Goal: Information Seeking & Learning: Find specific fact

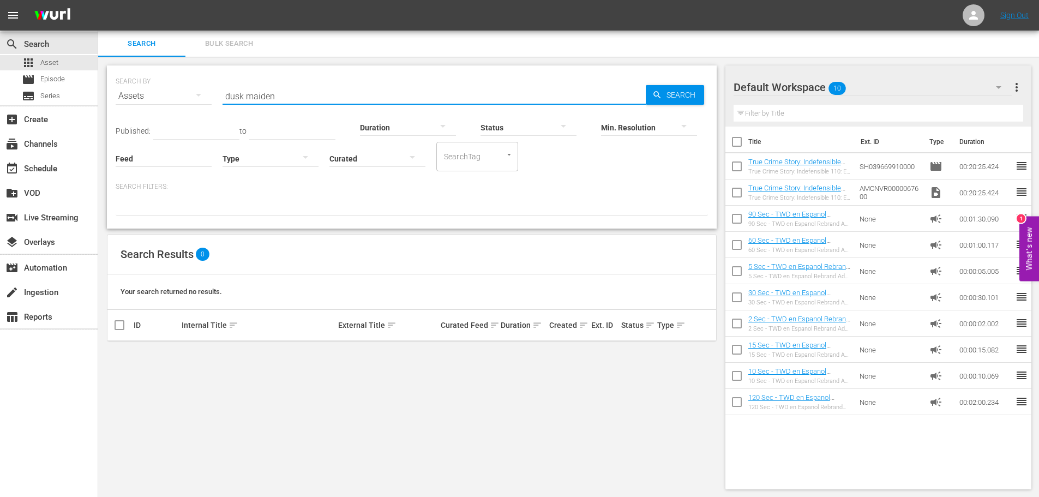
click at [328, 91] on input "dusk maiden" at bounding box center [434, 96] width 423 height 26
click at [316, 95] on input "dusk maiden" at bounding box center [434, 96] width 423 height 26
drag, startPoint x: 253, startPoint y: 87, endPoint x: 231, endPoint y: 85, distance: 22.5
click at [231, 85] on input "dusk maiden" at bounding box center [434, 96] width 423 height 26
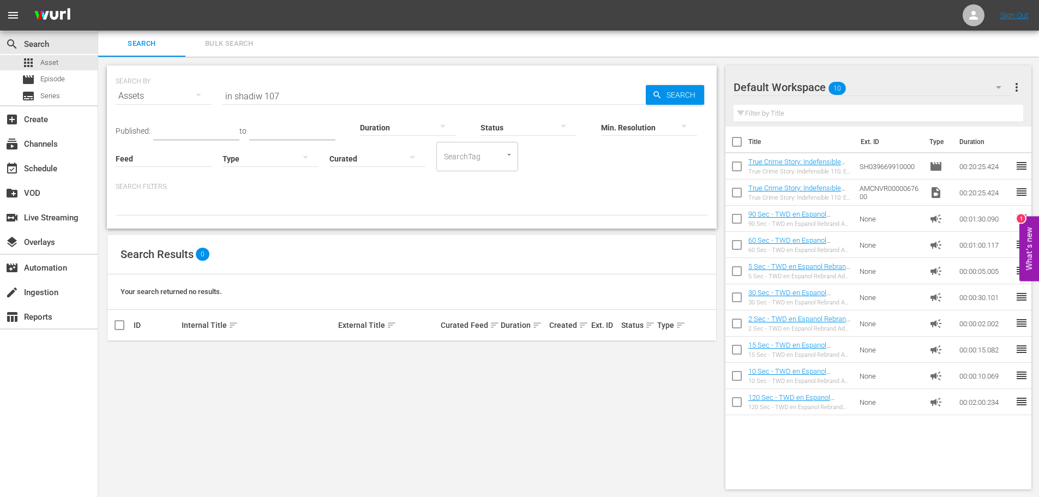
click at [257, 95] on input "in shadiw 107" at bounding box center [434, 96] width 423 height 26
type input "in shadow 107"
click at [279, 356] on link "The Eminence in Shadow 107: A Fencing Tournament of Intrigue & Bloodshed" at bounding box center [244, 358] width 125 height 16
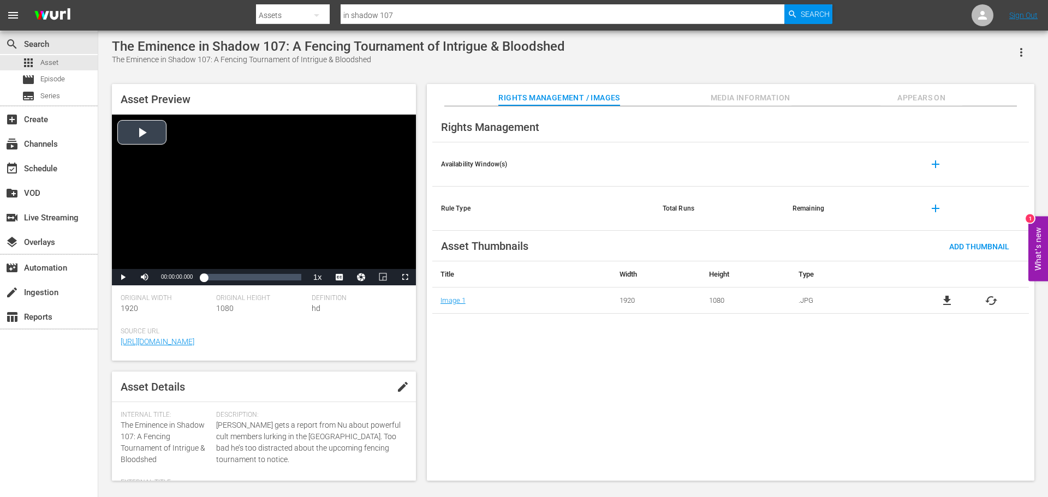
click at [381, 174] on div "Video Player" at bounding box center [264, 192] width 304 height 154
click at [243, 271] on div "Loaded : 2.45% 00:09:28.489 00:00:01.570" at bounding box center [252, 277] width 108 height 16
click at [264, 272] on div "Loaded : 40.94% 00:15:06.287 00:09:53.555" at bounding box center [252, 277] width 97 height 11
click at [274, 276] on div "Loaded : 62.24% 00:17:51.067 00:15:06.800" at bounding box center [252, 277] width 97 height 11
click at [240, 279] on div "00:17:51.640" at bounding box center [222, 277] width 37 height 11
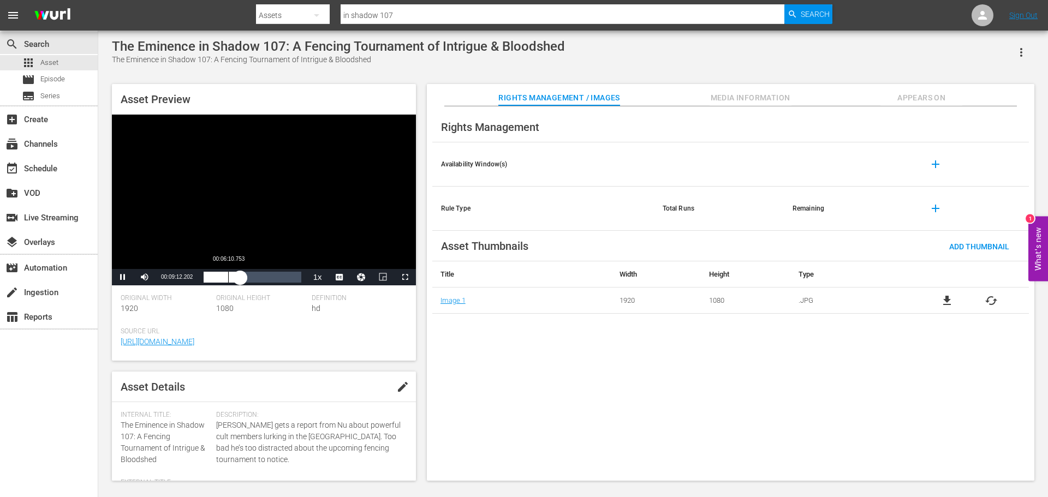
click at [228, 283] on div "Loaded : 38.09% 00:06:10.753 00:09:12.404" at bounding box center [252, 277] width 97 height 11
click at [123, 277] on span "Video Player" at bounding box center [123, 277] width 0 height 0
click at [803, 91] on div "Rights Management / Images Media Information Appears On" at bounding box center [730, 95] width 553 height 22
click at [766, 98] on span "Media Information" at bounding box center [750, 98] width 82 height 14
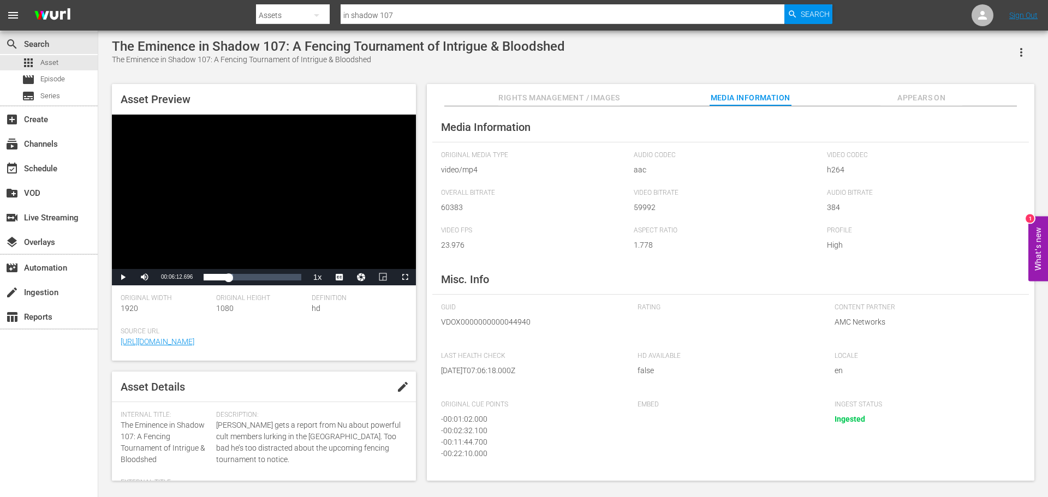
click at [494, 322] on span "VDOX0000000000044940" at bounding box center [531, 321] width 180 height 11
copy span "VDOX0000000000044940"
drag, startPoint x: 283, startPoint y: 47, endPoint x: 109, endPoint y: 51, distance: 174.1
click at [109, 51] on div "The Eminence in Shadow 107: A Fencing Tournament of Intrigue & Bloodshed The Em…" at bounding box center [572, 257] width 933 height 437
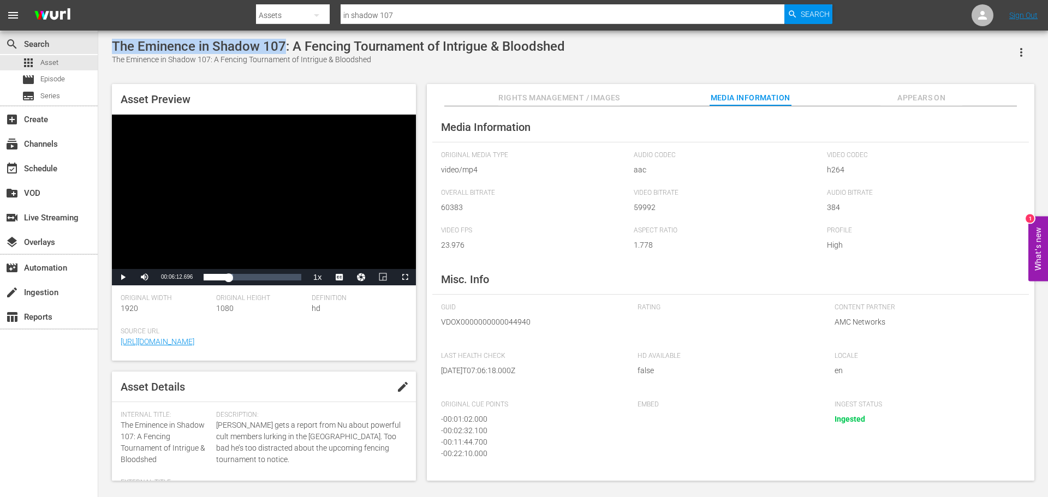
copy div "The Eminence in Shadow 107"
click at [510, 321] on span "VDOX0000000000044940" at bounding box center [531, 321] width 180 height 11
copy span "VDOX0000000000044940"
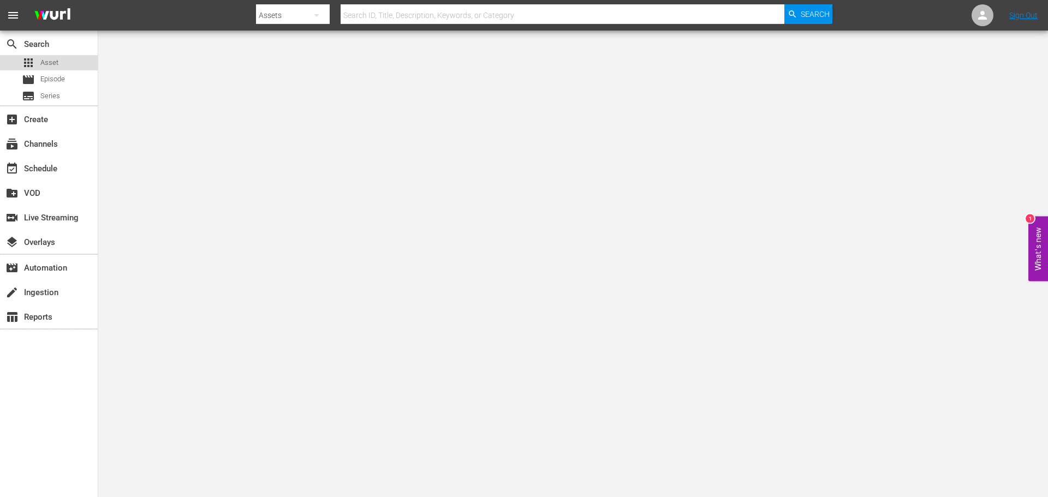
click at [42, 64] on span "Asset" at bounding box center [49, 62] width 18 height 11
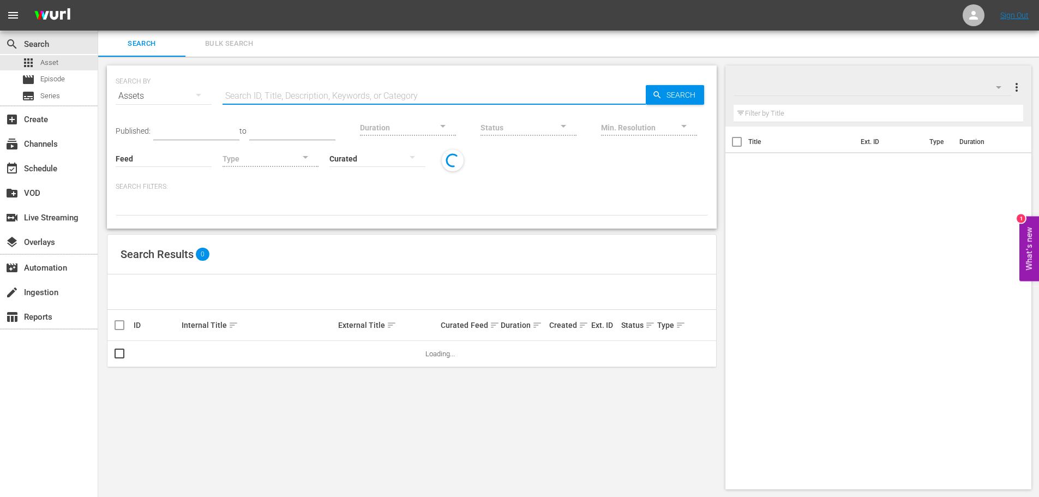
click at [316, 95] on input "text" at bounding box center [434, 96] width 423 height 26
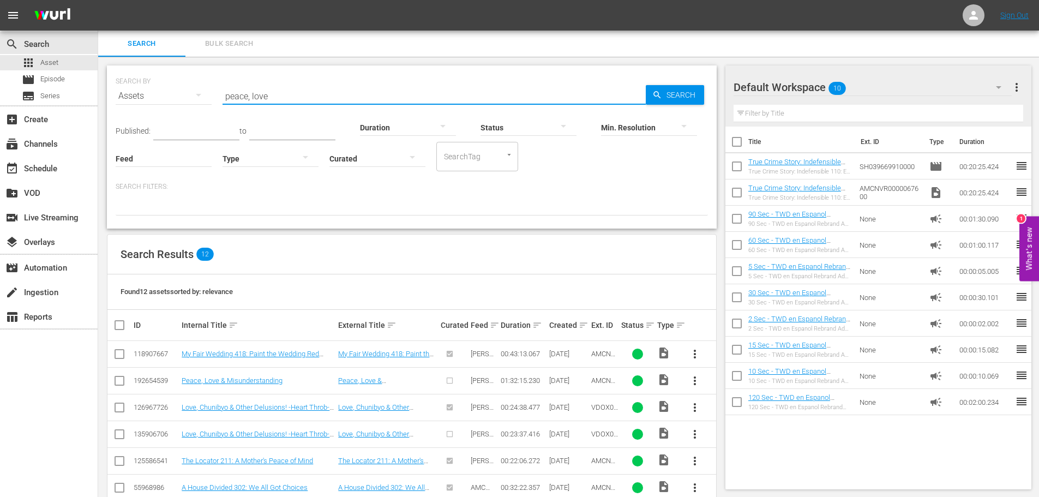
drag, startPoint x: 268, startPoint y: 95, endPoint x: 147, endPoint y: 73, distance: 123.7
click at [152, 74] on div "SEARCH BY Search By Assets Search ID, Title, Description, Keywords, or Category…" at bounding box center [412, 89] width 593 height 39
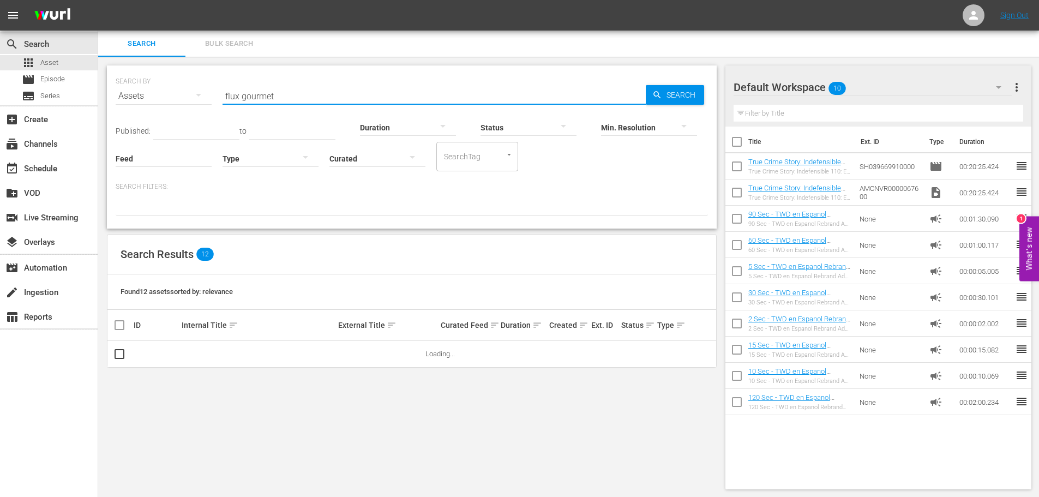
click at [672, 101] on div "Min. Resolution" at bounding box center [649, 120] width 96 height 39
click at [675, 101] on div "Min. Resolution" at bounding box center [649, 120] width 96 height 39
click at [675, 95] on span "Search" at bounding box center [683, 95] width 42 height 20
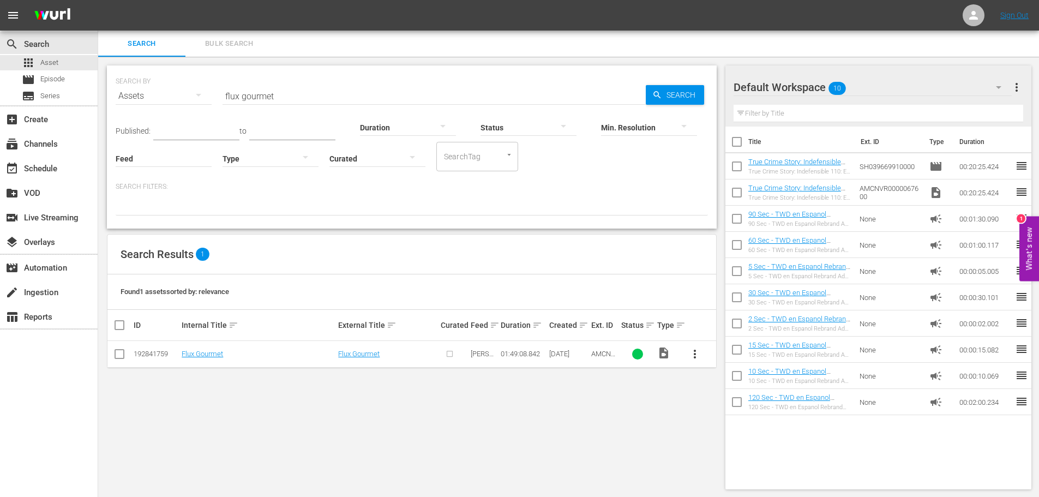
drag, startPoint x: 286, startPoint y: 95, endPoint x: 110, endPoint y: 58, distance: 179.6
click at [130, 65] on div "SEARCH BY Search By Assets Search ID, Title, Description, Keywords, or Category…" at bounding box center [411, 277] width 627 height 441
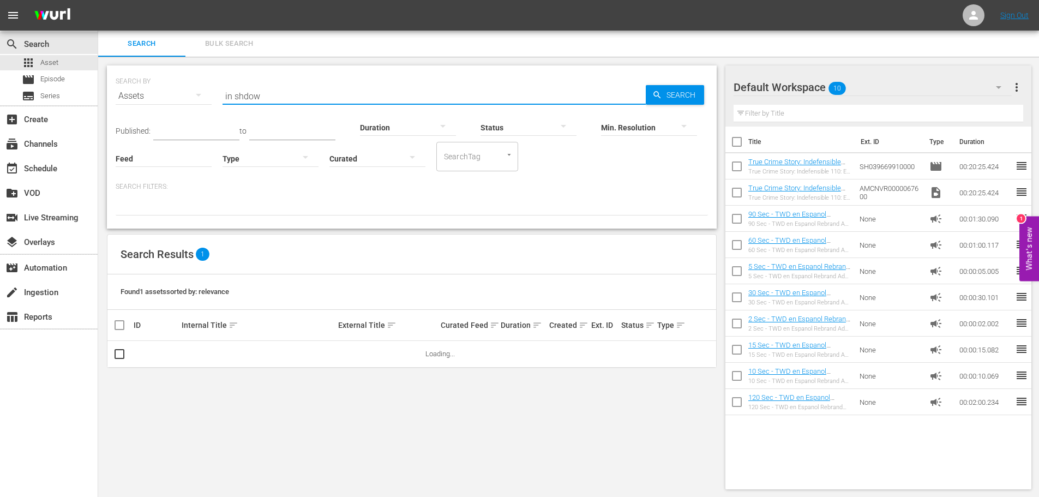
click at [240, 98] on input "in shdow" at bounding box center [434, 96] width 423 height 26
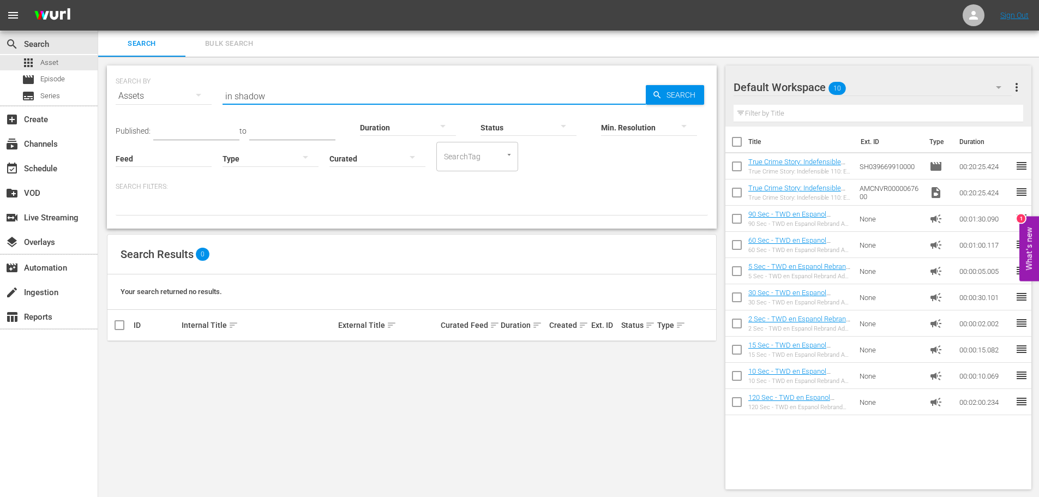
type input "in shadow"
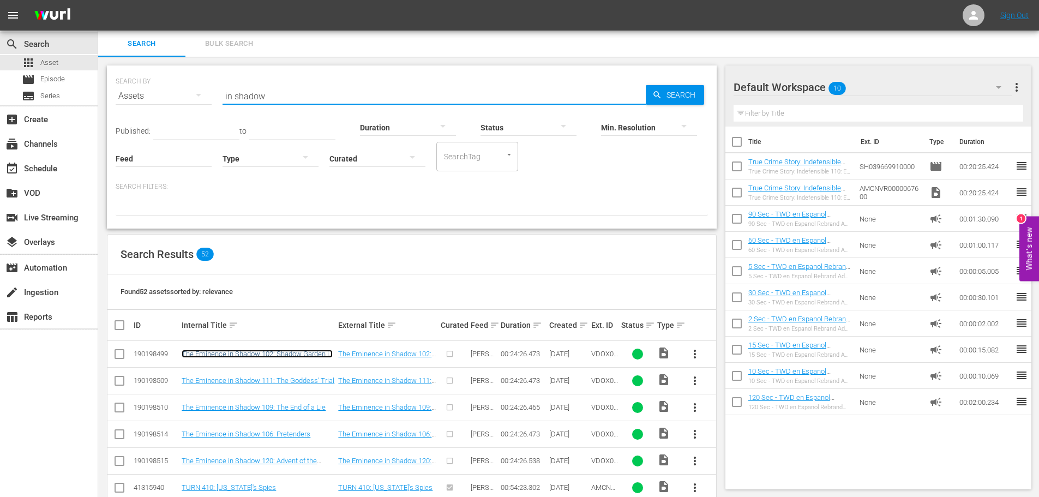
click at [264, 358] on link "The Eminence in Shadow 102: Shadow Garden is Born" at bounding box center [257, 358] width 151 height 16
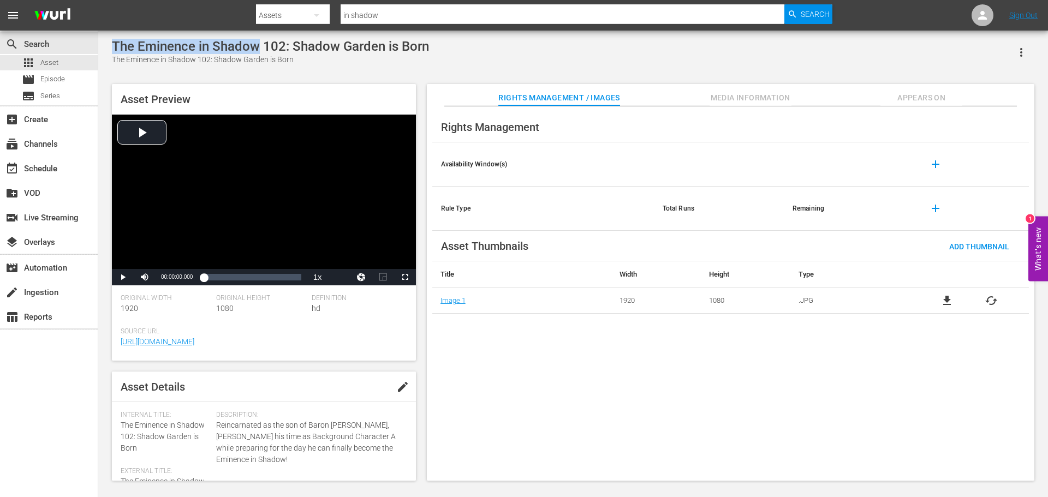
drag, startPoint x: 258, startPoint y: 46, endPoint x: 115, endPoint y: 49, distance: 142.4
click at [115, 49] on div "The Eminence in Shadow 102: Shadow Garden is Born" at bounding box center [270, 46] width 317 height 15
copy div "The Eminence in Shadow"
click at [340, 74] on div "The Eminence in Shadow 102: Shadow Garden is Born The Eminence in Shadow 102: S…" at bounding box center [572, 257] width 933 height 437
